Goal: Task Accomplishment & Management: Use online tool/utility

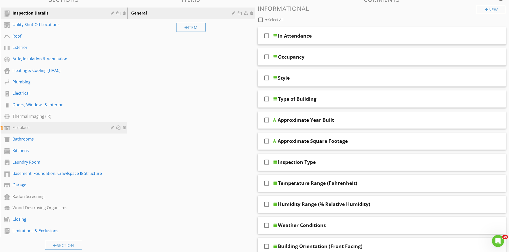
scroll to position [83, 0]
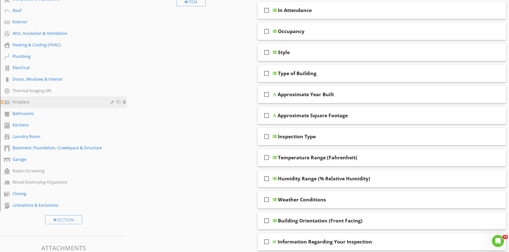
click at [27, 181] on div "Wood-Destroying Organisms" at bounding box center [58, 182] width 91 height 6
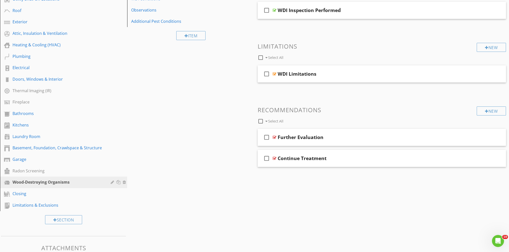
scroll to position [0, 0]
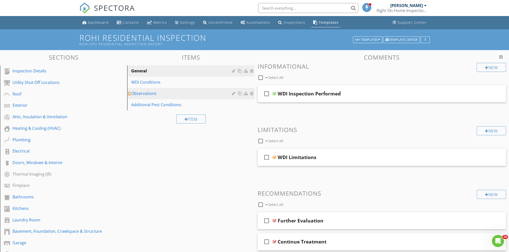
click at [145, 93] on div "Observations" at bounding box center [182, 93] width 102 height 6
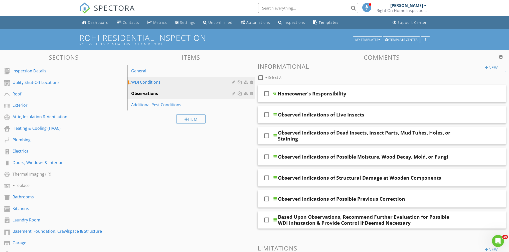
click at [143, 86] on link "WDI Conditions" at bounding box center [192, 82] width 126 height 11
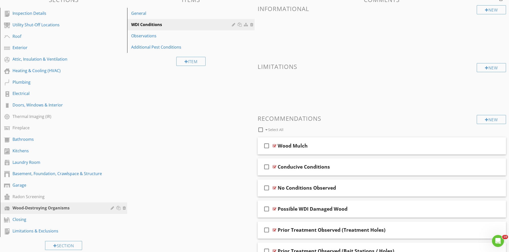
scroll to position [444, 0]
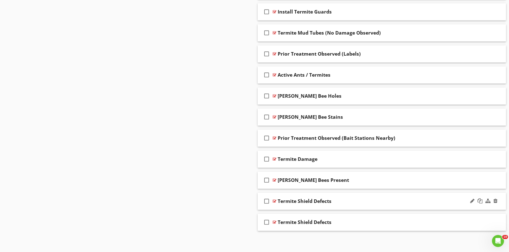
click at [423, 198] on div "Termite Shield Defects" at bounding box center [367, 201] width 179 height 6
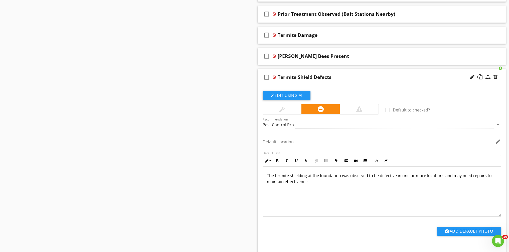
scroll to position [612, 0]
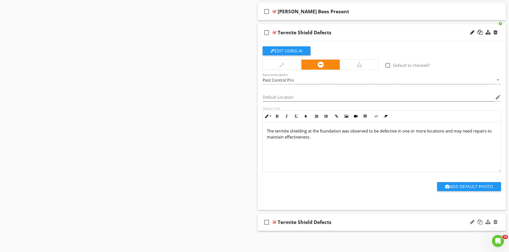
click at [401, 219] on div "Termite Shield Defects" at bounding box center [367, 222] width 179 height 6
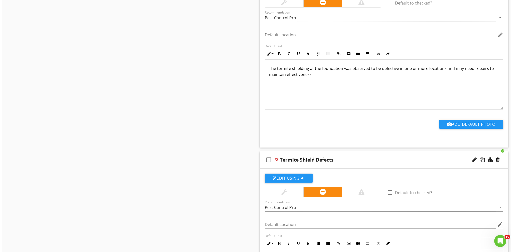
scroll to position [688, 0]
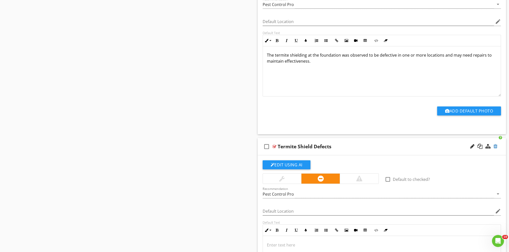
click at [496, 145] on div at bounding box center [495, 146] width 4 height 5
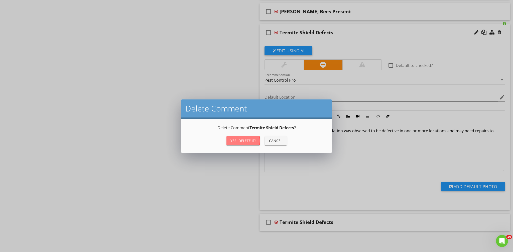
click at [231, 141] on div "Yes, Delete it!" at bounding box center [242, 140] width 25 height 5
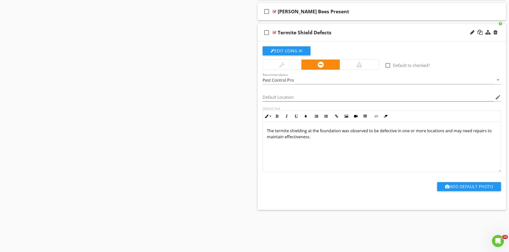
scroll to position [591, 0]
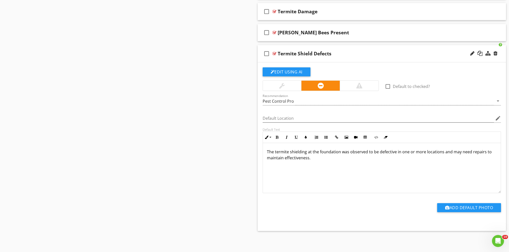
click at [280, 88] on div at bounding box center [282, 86] width 6 height 6
click at [318, 87] on div at bounding box center [320, 86] width 39 height 10
click at [434, 53] on div "Termite Shield Defects" at bounding box center [367, 54] width 179 height 6
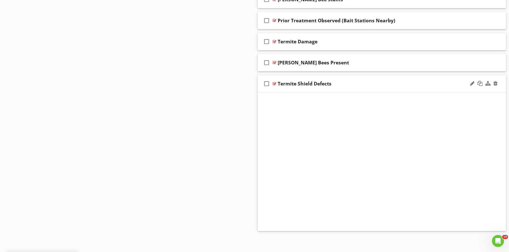
scroll to position [423, 0]
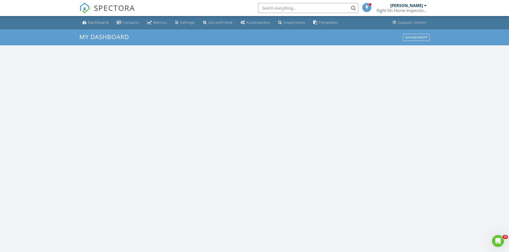
scroll to position [463, 517]
